Goal: Transaction & Acquisition: Subscribe to service/newsletter

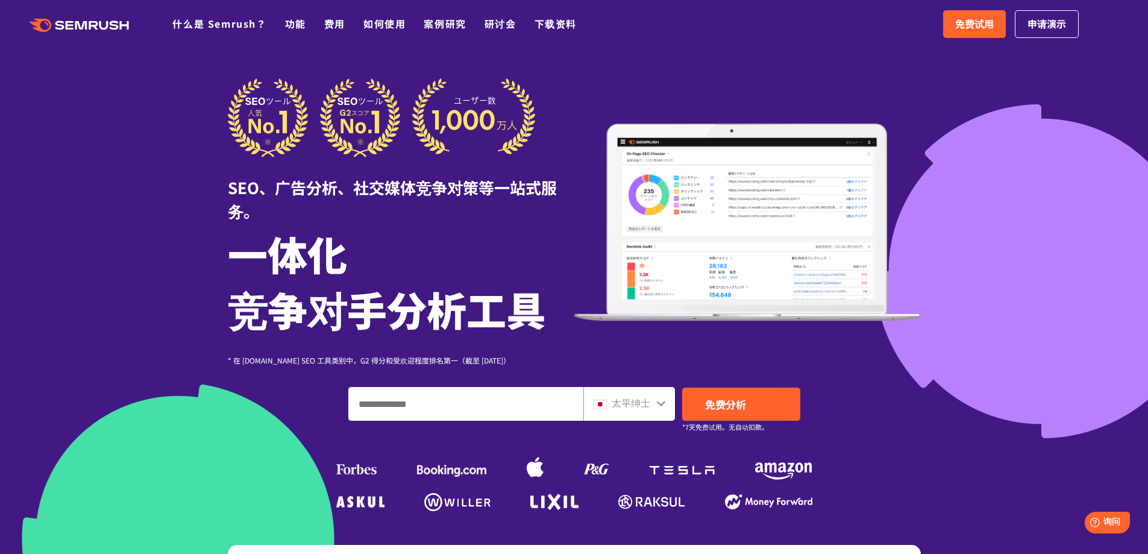
scroll to position [5, 0]
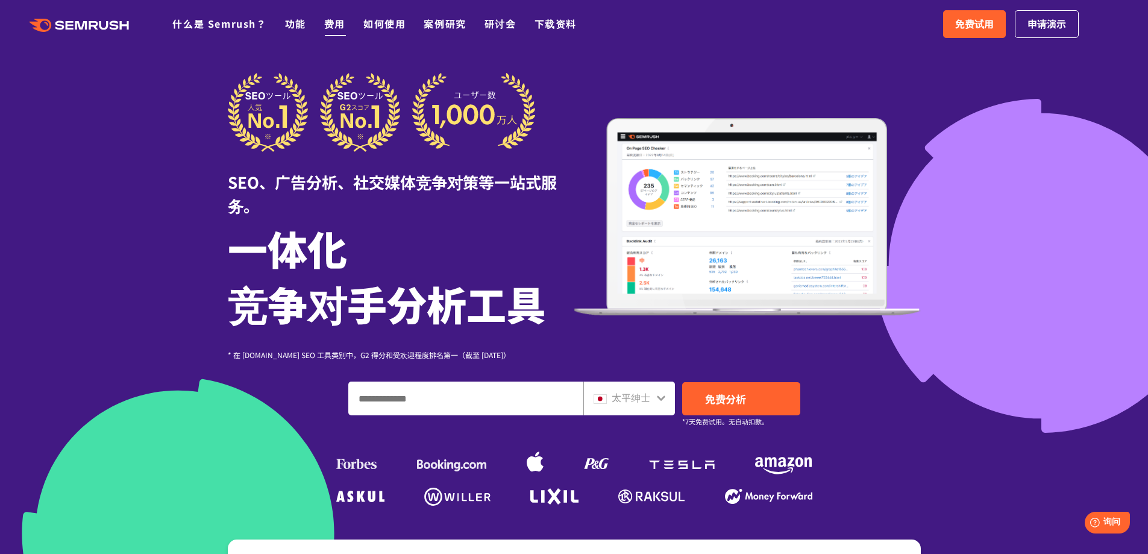
click at [339, 28] on font "费用" at bounding box center [334, 23] width 21 height 14
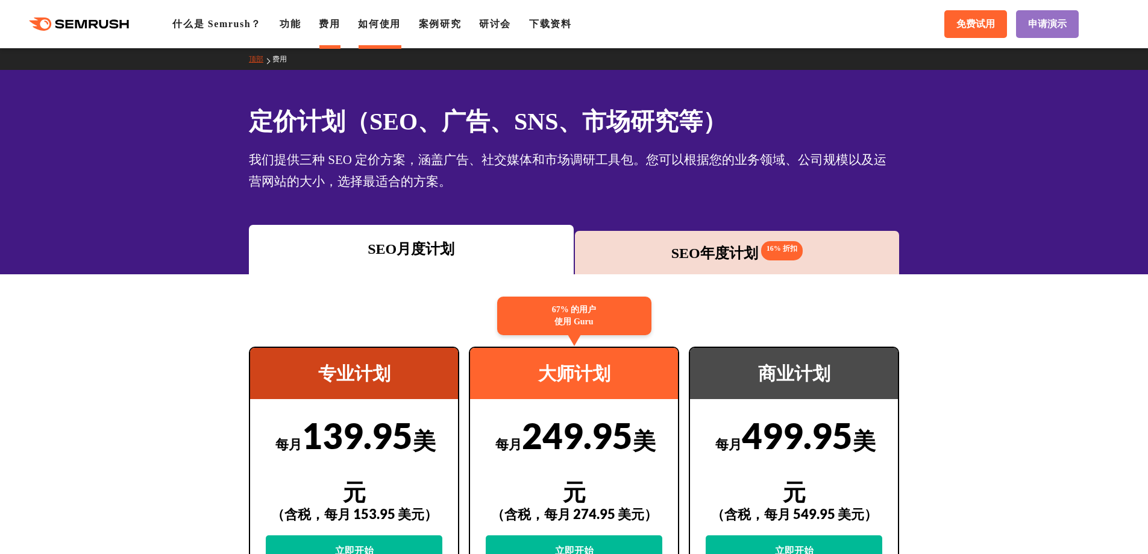
click at [379, 26] on font "如何使用" at bounding box center [379, 24] width 42 height 10
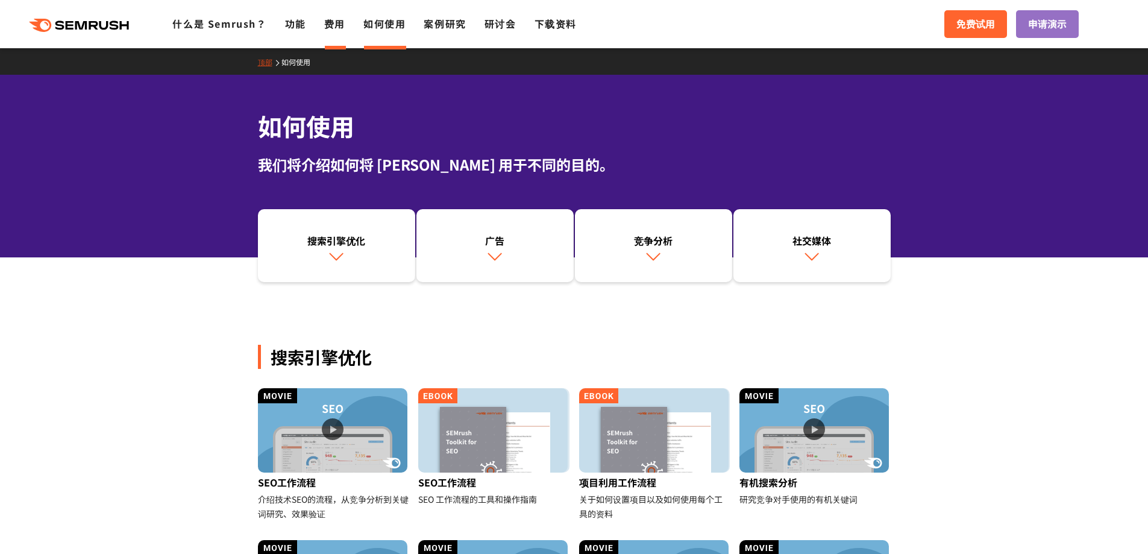
click at [332, 25] on font "费用" at bounding box center [334, 23] width 21 height 14
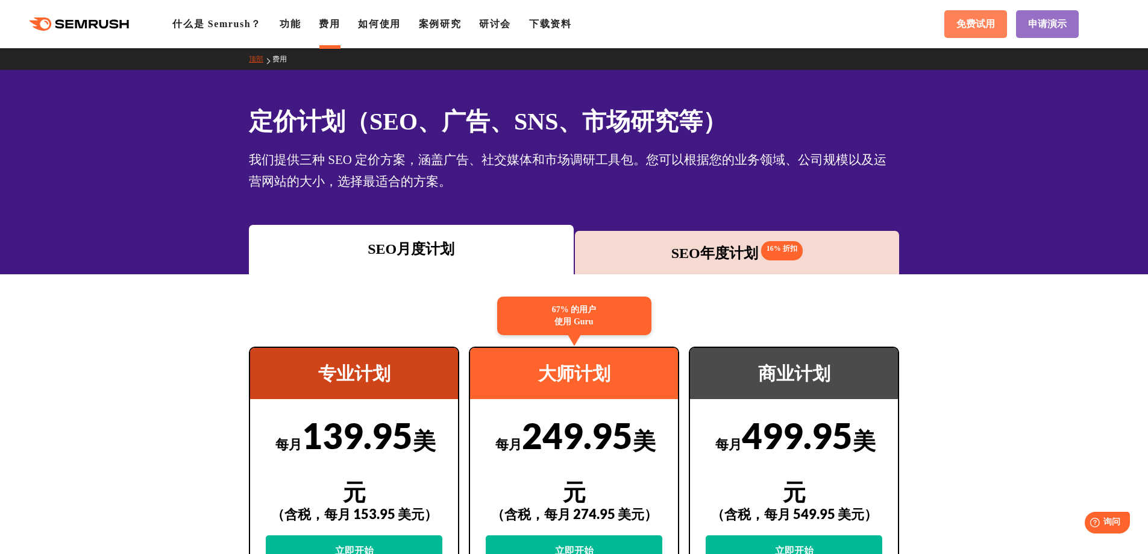
click at [983, 22] on font "免费试用" at bounding box center [975, 24] width 39 height 10
